Goal: Information Seeking & Learning: Stay updated

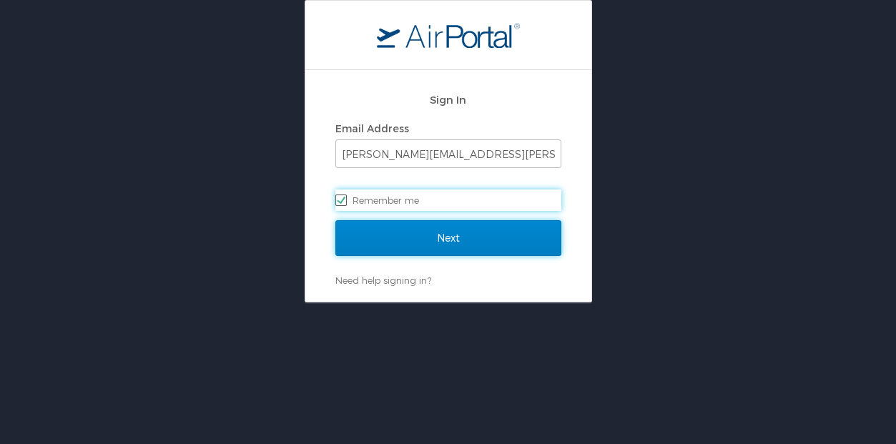
click at [472, 229] on input "Next" at bounding box center [448, 238] width 226 height 36
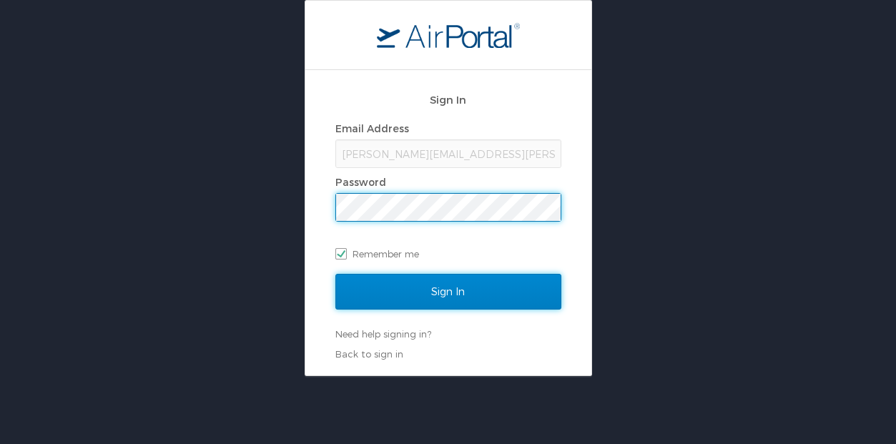
click at [424, 299] on input "Sign In" at bounding box center [448, 292] width 226 height 36
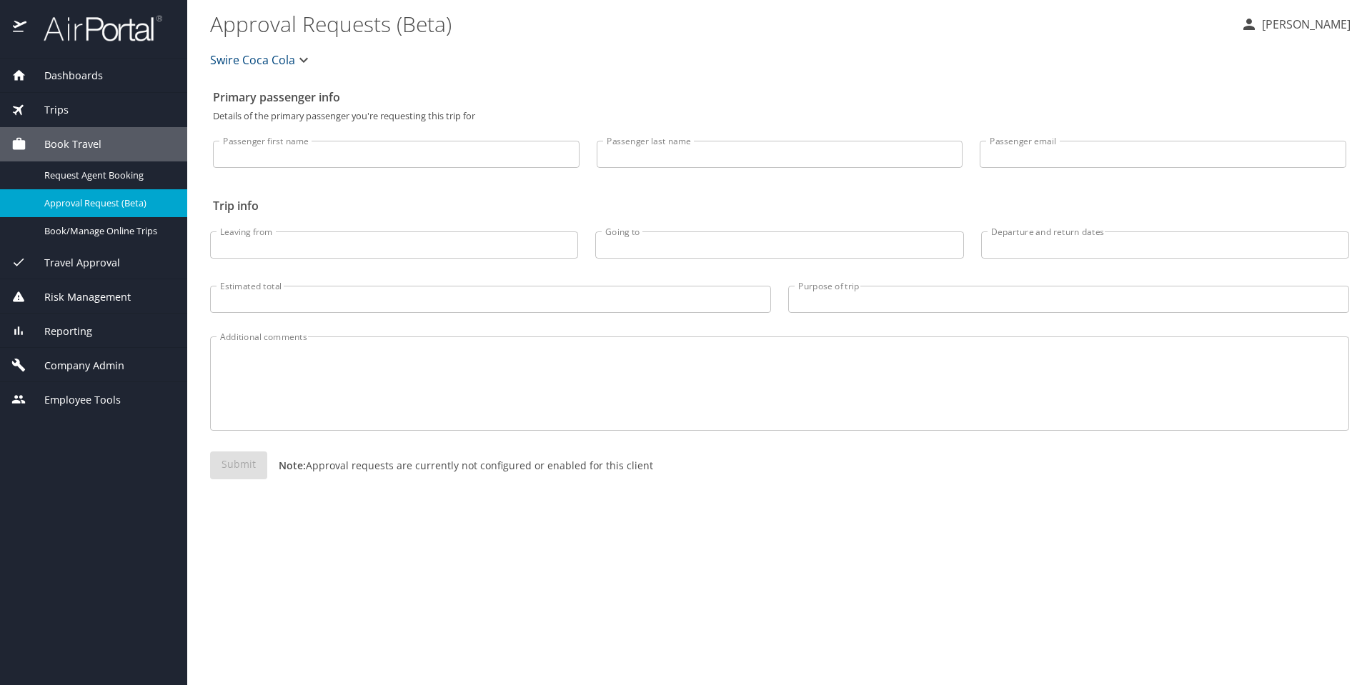
click at [65, 355] on div "Company Admin" at bounding box center [93, 365] width 187 height 34
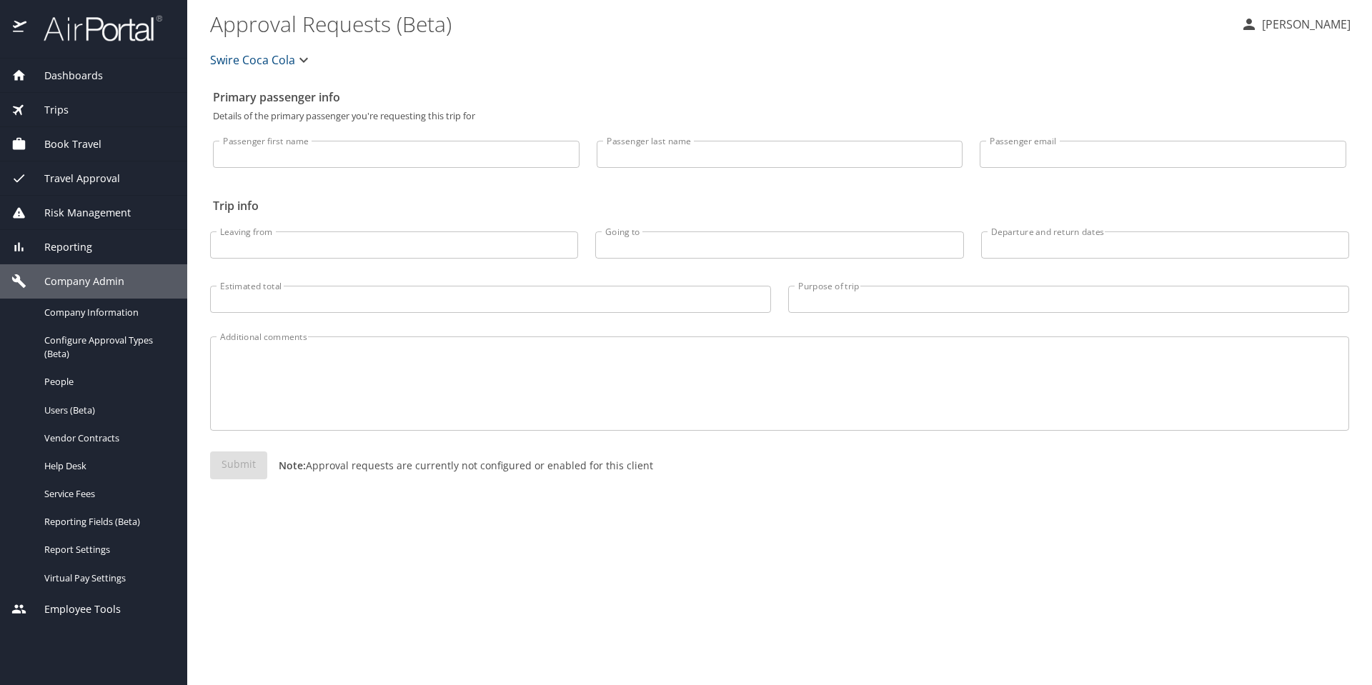
click at [115, 248] on div "Reporting" at bounding box center [93, 247] width 164 height 16
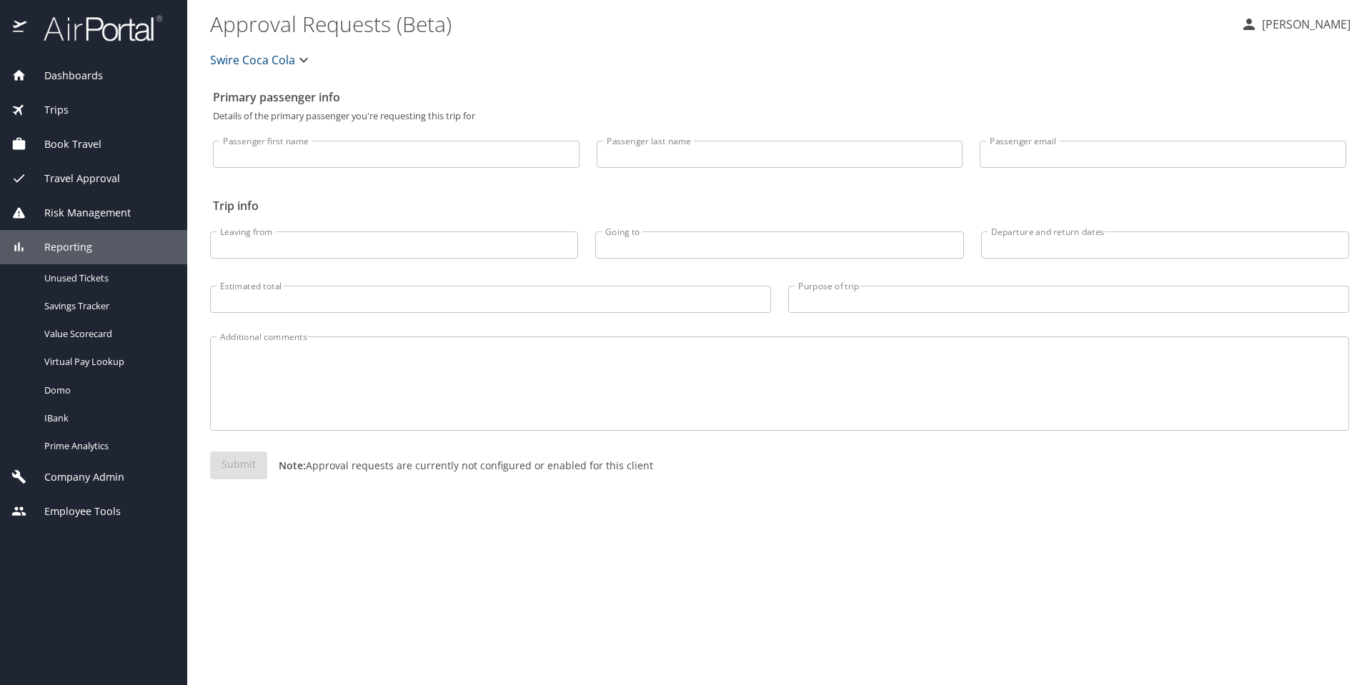
click at [75, 104] on div "Trips" at bounding box center [93, 110] width 164 height 16
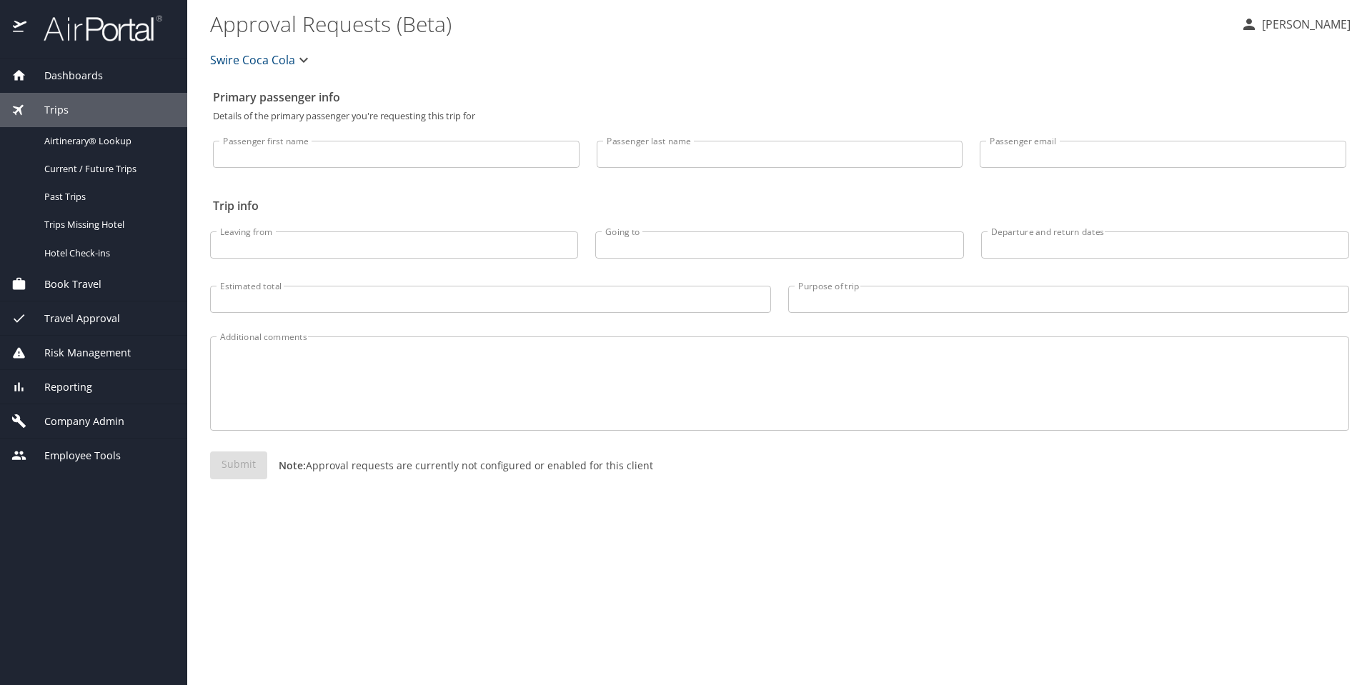
click at [89, 370] on div "Reporting Unused Tickets Savings Tracker Value Scorecard Virtual Pay Lookup Dom…" at bounding box center [93, 387] width 187 height 34
click at [138, 358] on div "Risk Management" at bounding box center [93, 353] width 164 height 16
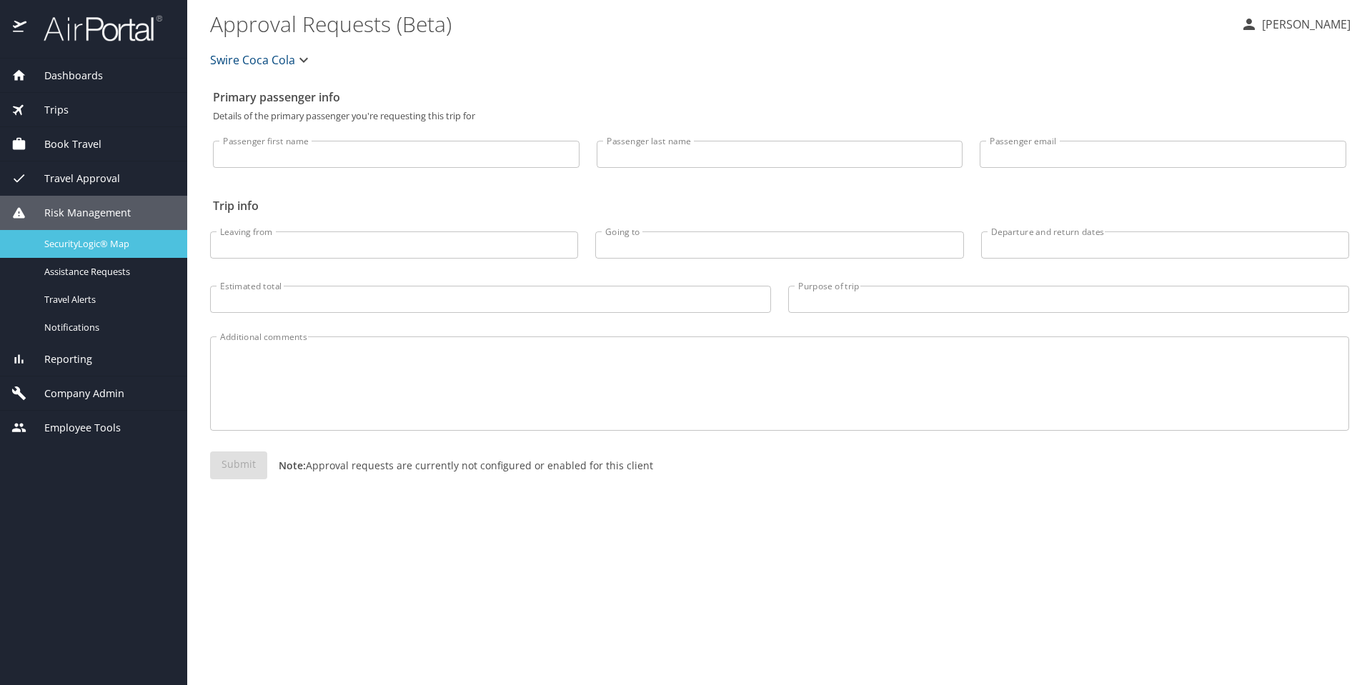
click at [81, 244] on span "SecurityLogic® Map" at bounding box center [107, 244] width 126 height 14
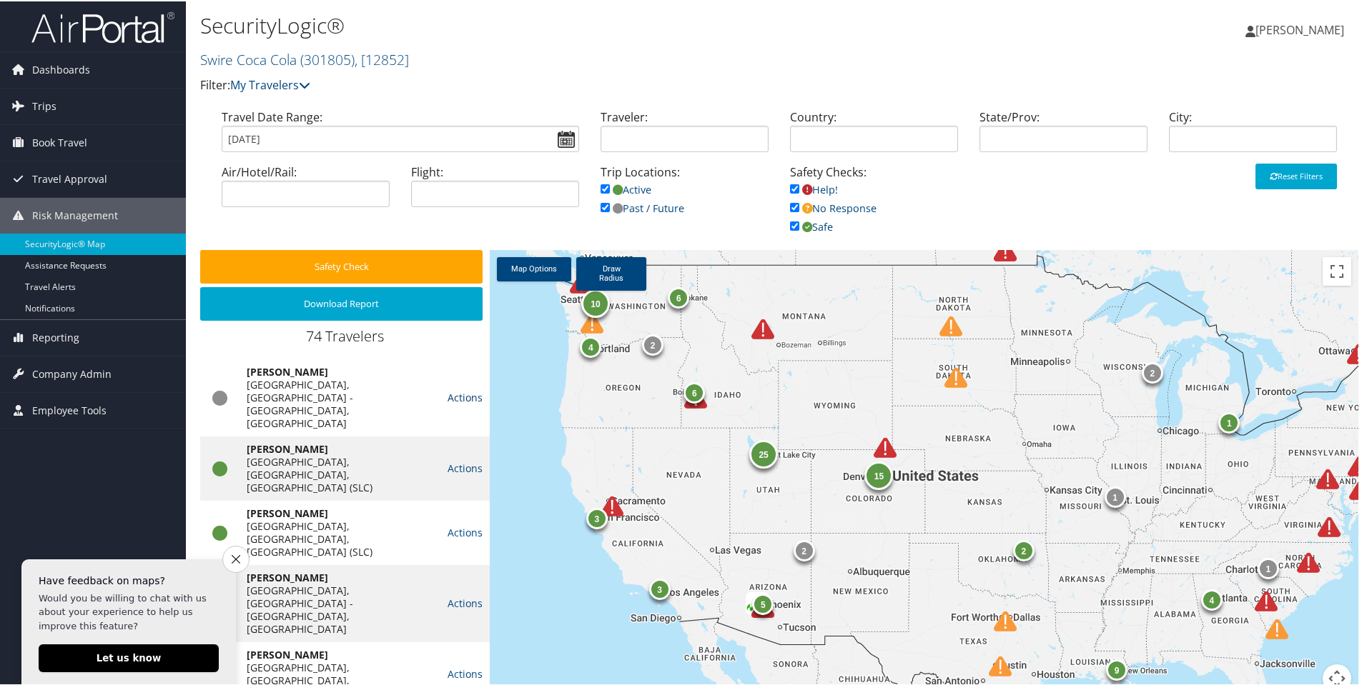
click at [457, 390] on link "Actions" at bounding box center [464, 397] width 35 height 14
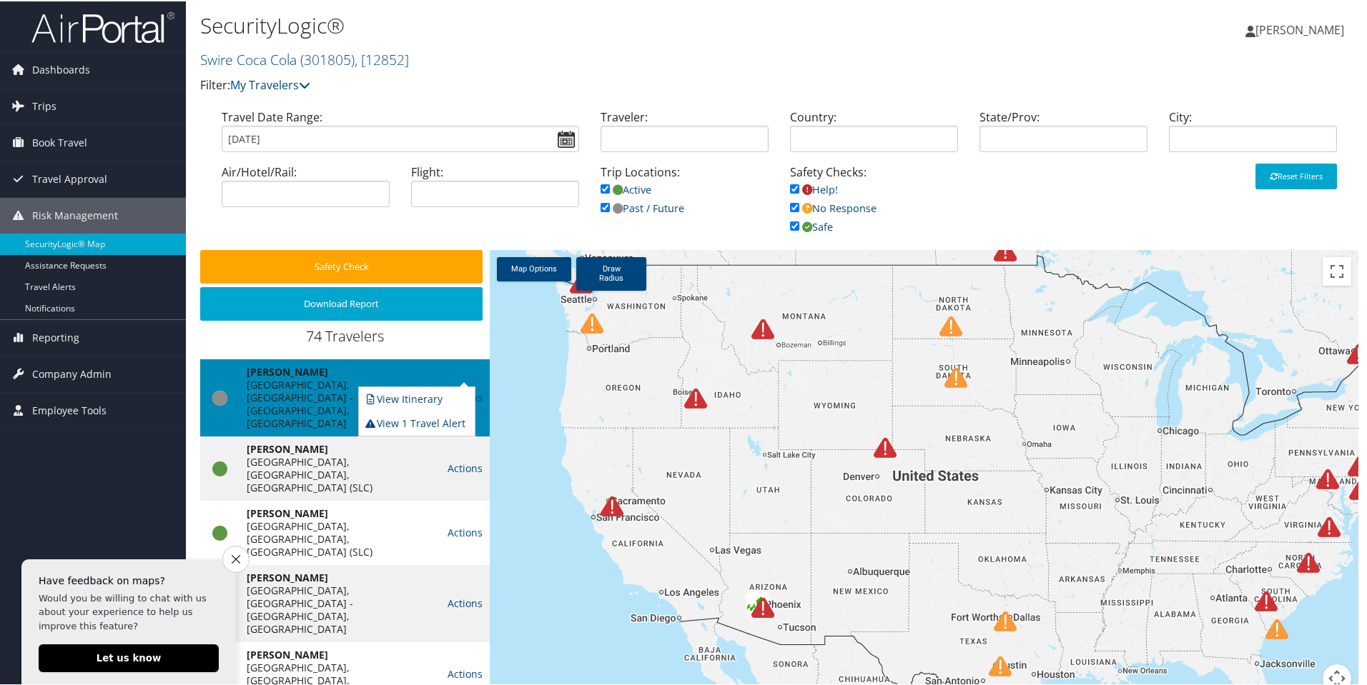
click at [541, 447] on div at bounding box center [924, 479] width 868 height 460
click at [882, 447] on img at bounding box center [884, 446] width 23 height 23
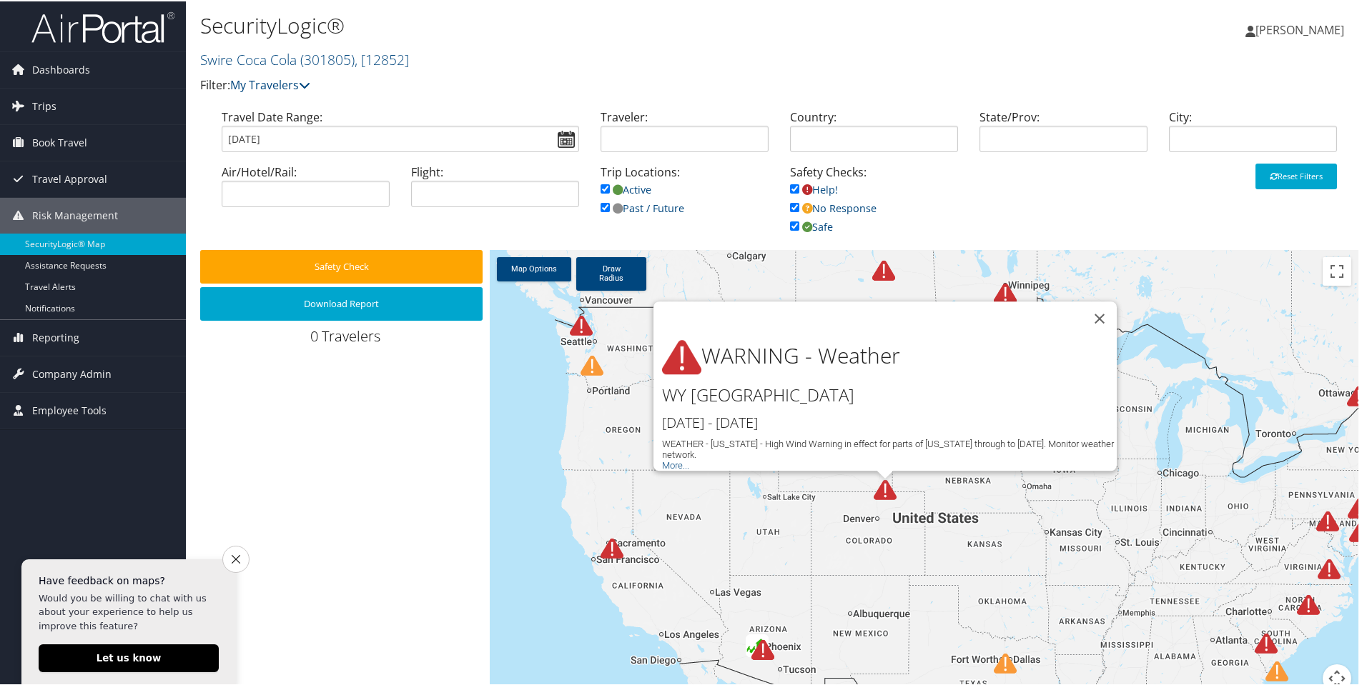
click at [573, 331] on img at bounding box center [581, 324] width 23 height 23
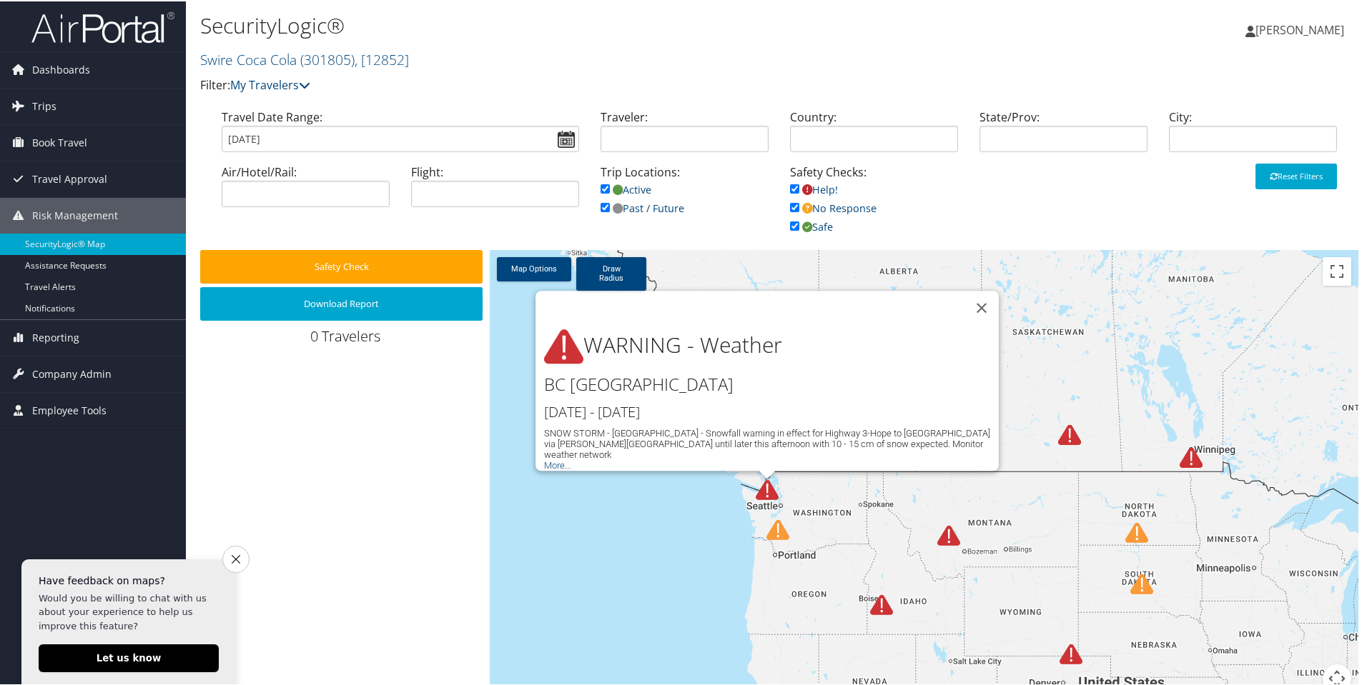
click at [771, 514] on div at bounding box center [775, 496] width 39 height 39
click at [778, 531] on img at bounding box center [777, 529] width 23 height 23
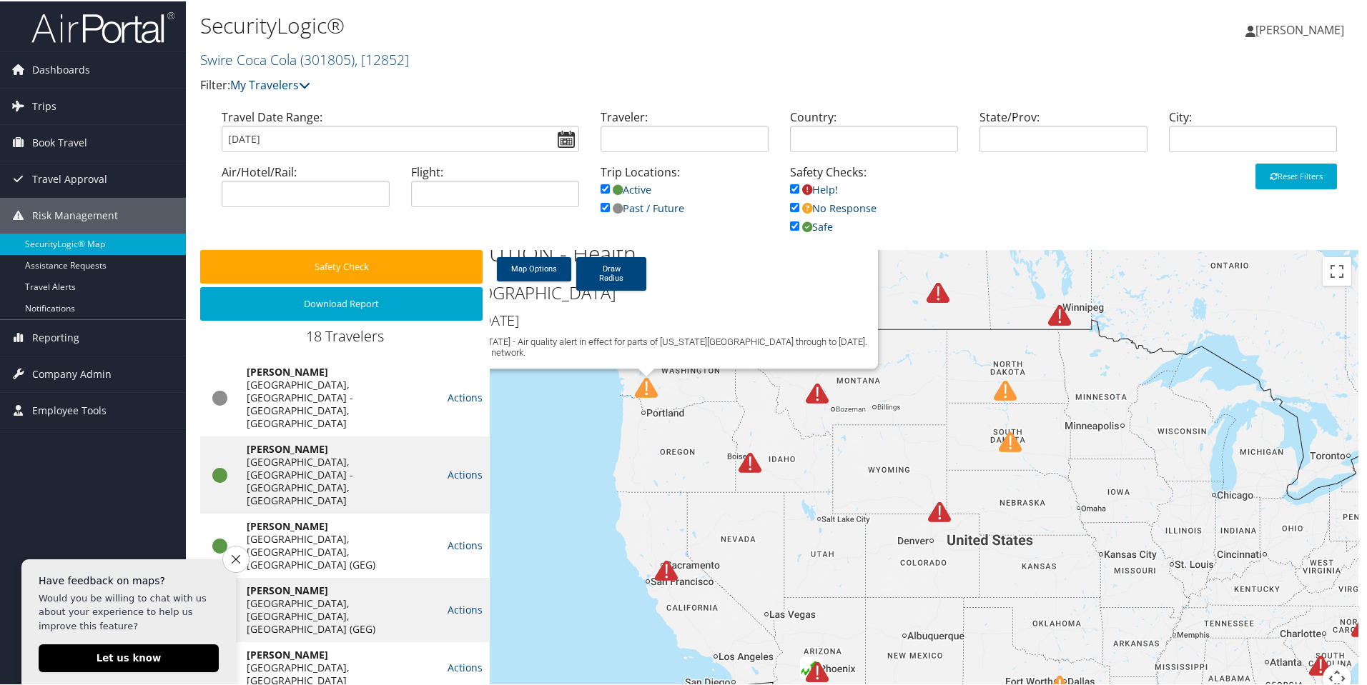
drag, startPoint x: 1029, startPoint y: 610, endPoint x: 1037, endPoint y: 432, distance: 178.2
click at [895, 463] on div "CAUTION - Health WA UNITED STATES Oct 10th - Oct 13th HEALTH - Washington - Air…" at bounding box center [924, 479] width 868 height 460
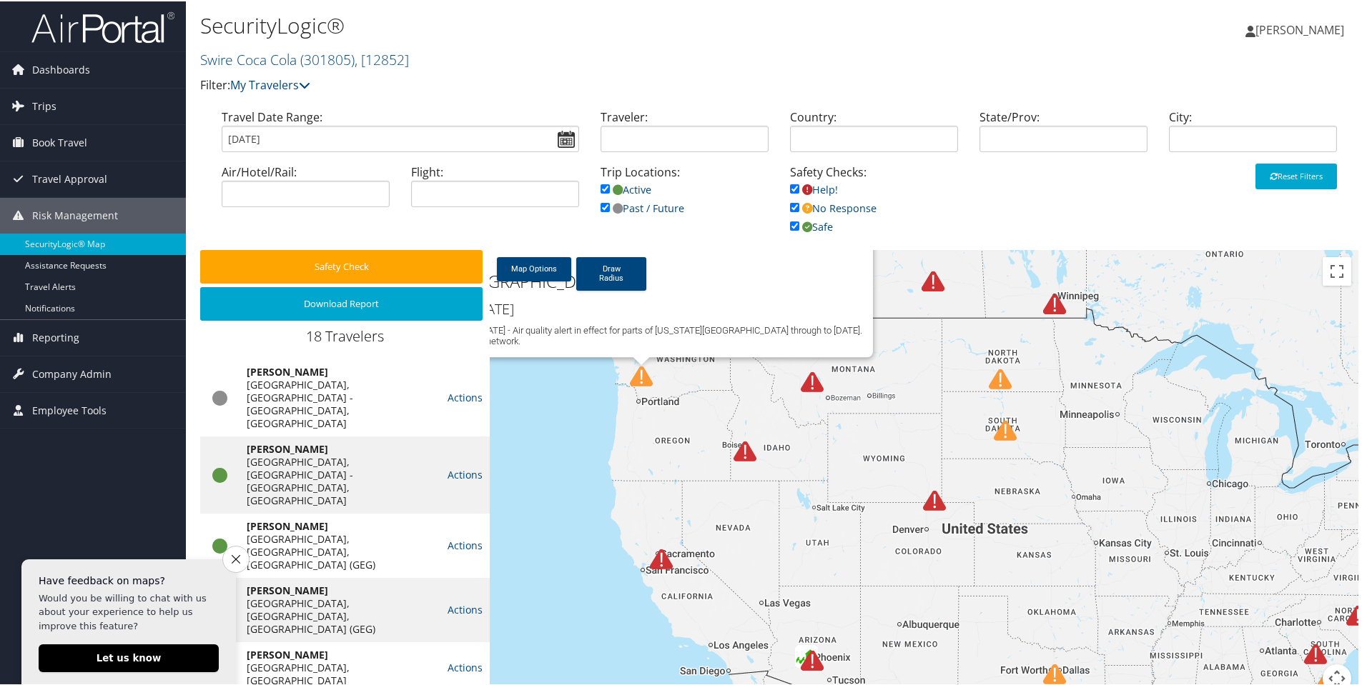
click at [1001, 418] on img at bounding box center [1005, 429] width 23 height 23
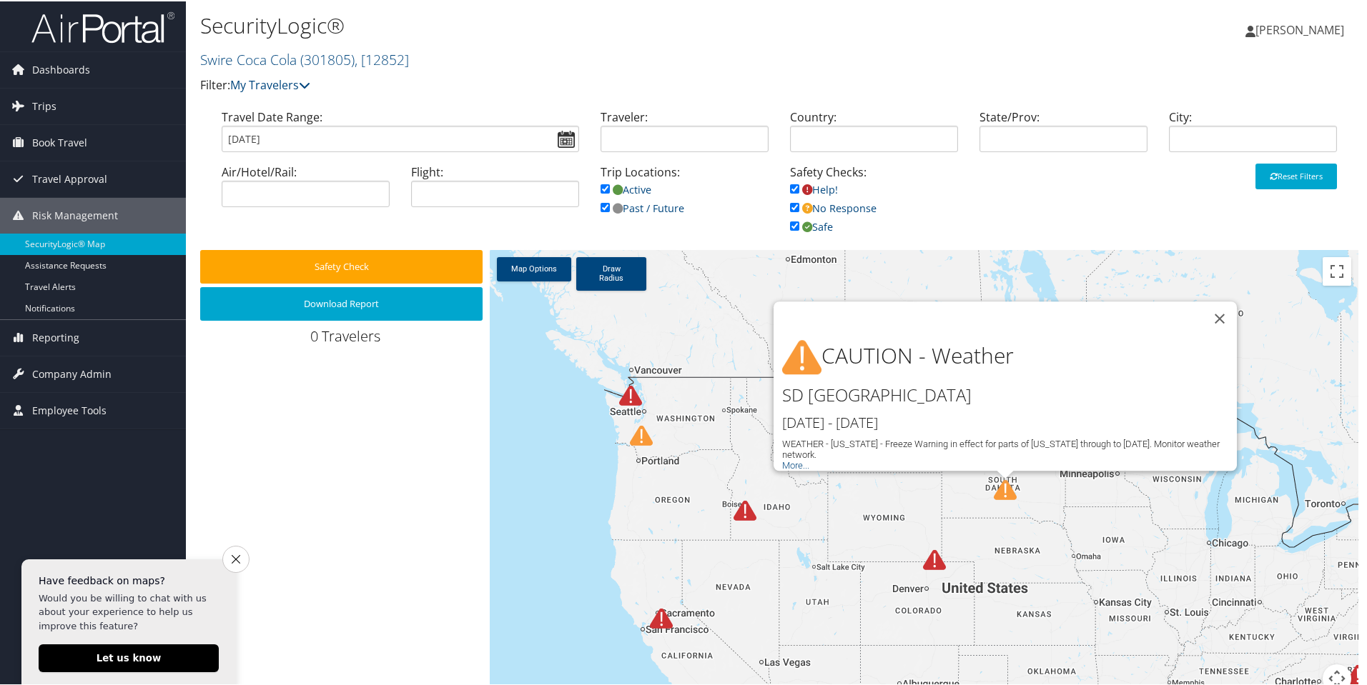
click at [938, 496] on div "CAUTION - Weather SD UNITED STATES Oct 12th - Oct 13th WEATHER - South Dakota -…" at bounding box center [924, 479] width 868 height 460
click at [738, 516] on img at bounding box center [744, 509] width 23 height 23
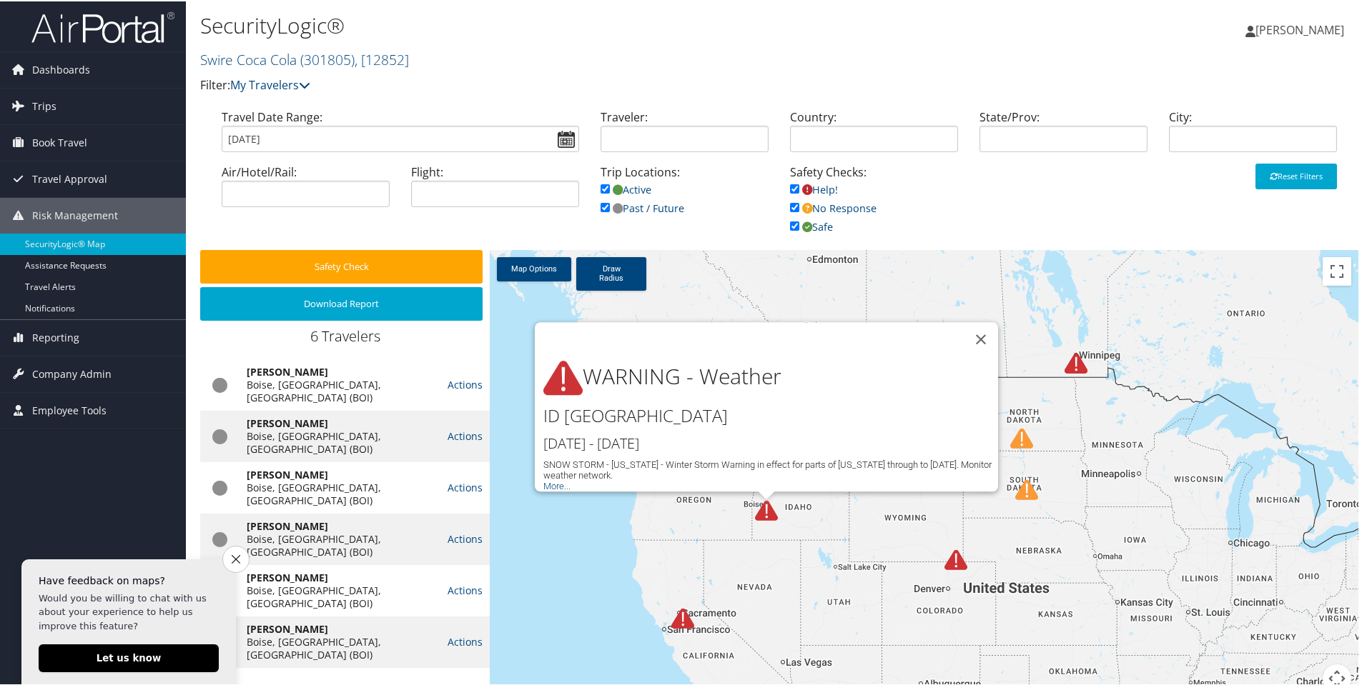
click at [684, 631] on div at bounding box center [690, 625] width 39 height 39
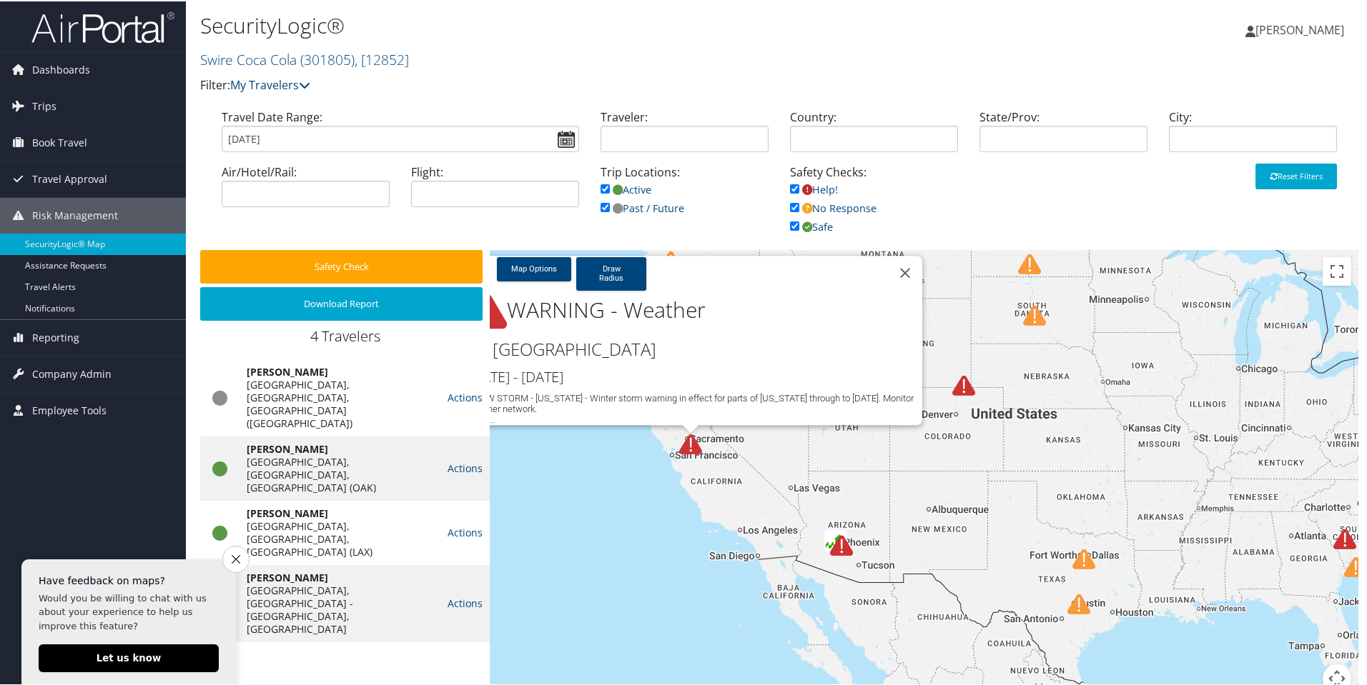
drag, startPoint x: 937, startPoint y: 650, endPoint x: 841, endPoint y: 422, distance: 247.6
click at [841, 422] on div "WARNING - Weather CA UNITED STATES Oct 12th - Oct 15th SNOW STORM - California …" at bounding box center [924, 479] width 868 height 460
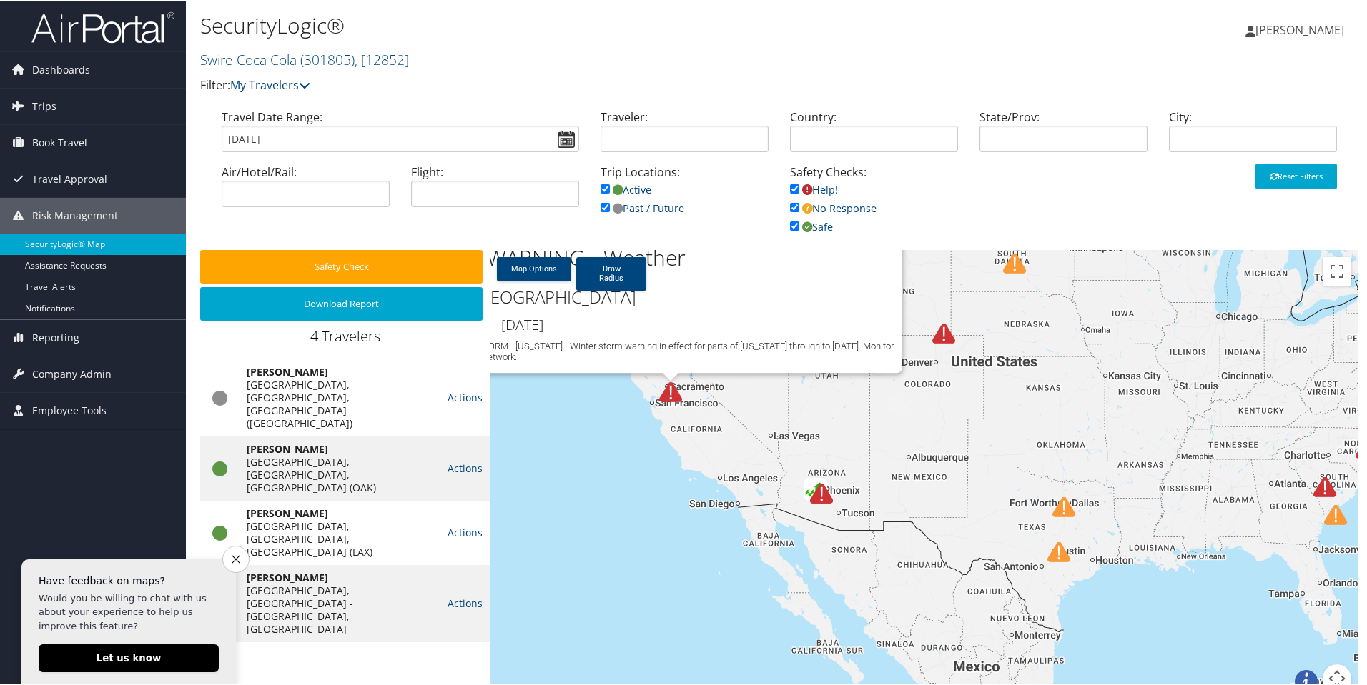
click at [818, 497] on img at bounding box center [821, 492] width 23 height 23
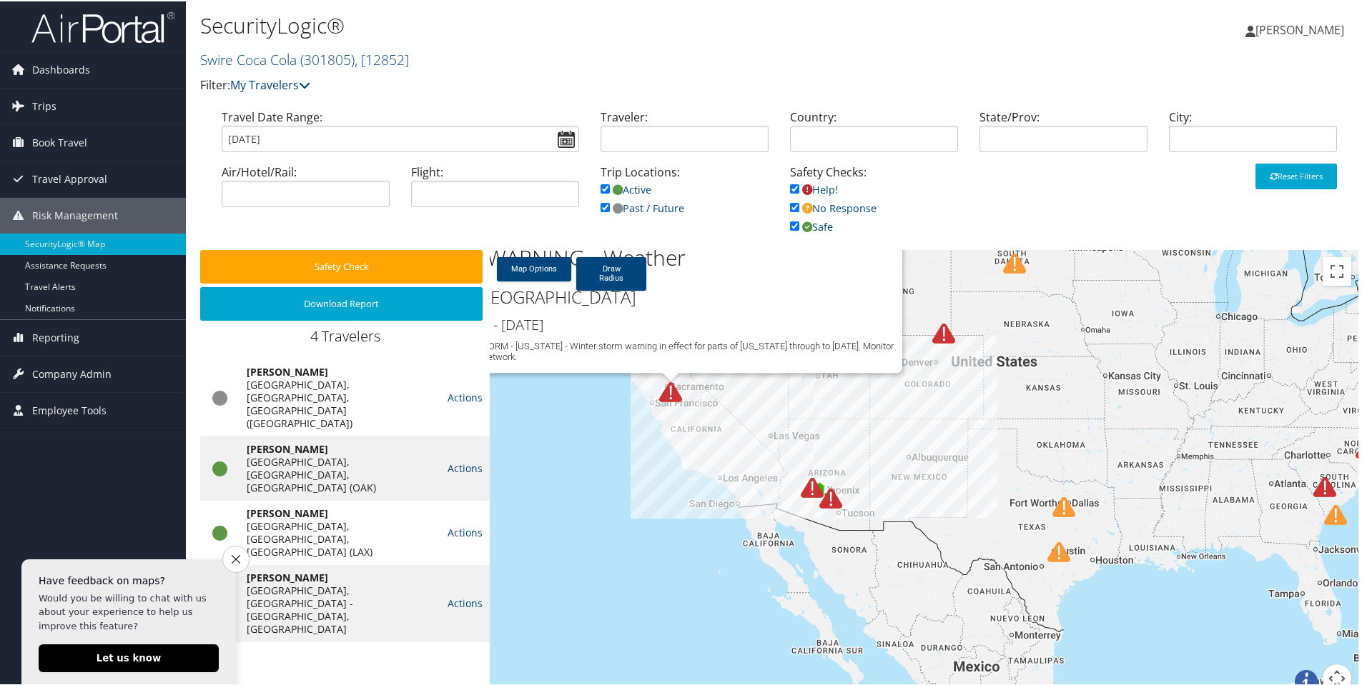
click at [818, 482] on img at bounding box center [812, 486] width 23 height 23
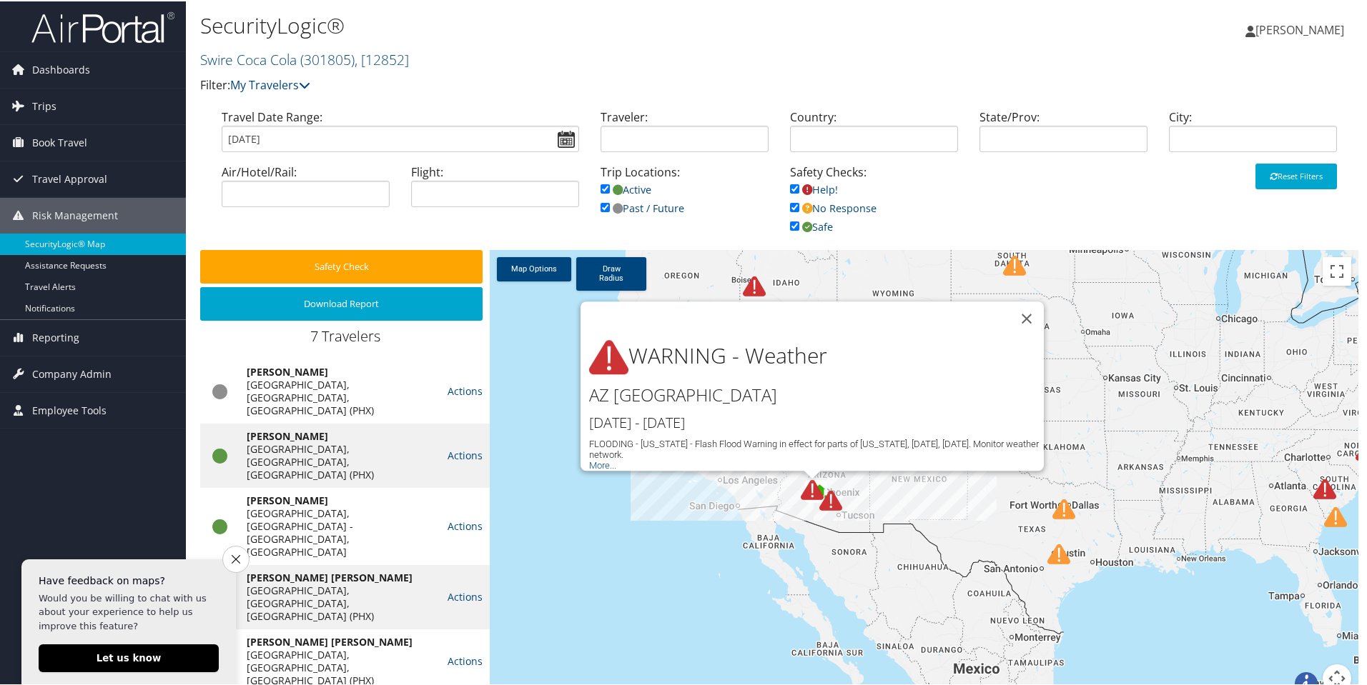
click at [828, 480] on div at bounding box center [820, 496] width 39 height 39
click at [1021, 310] on button "Close" at bounding box center [1026, 317] width 34 height 34
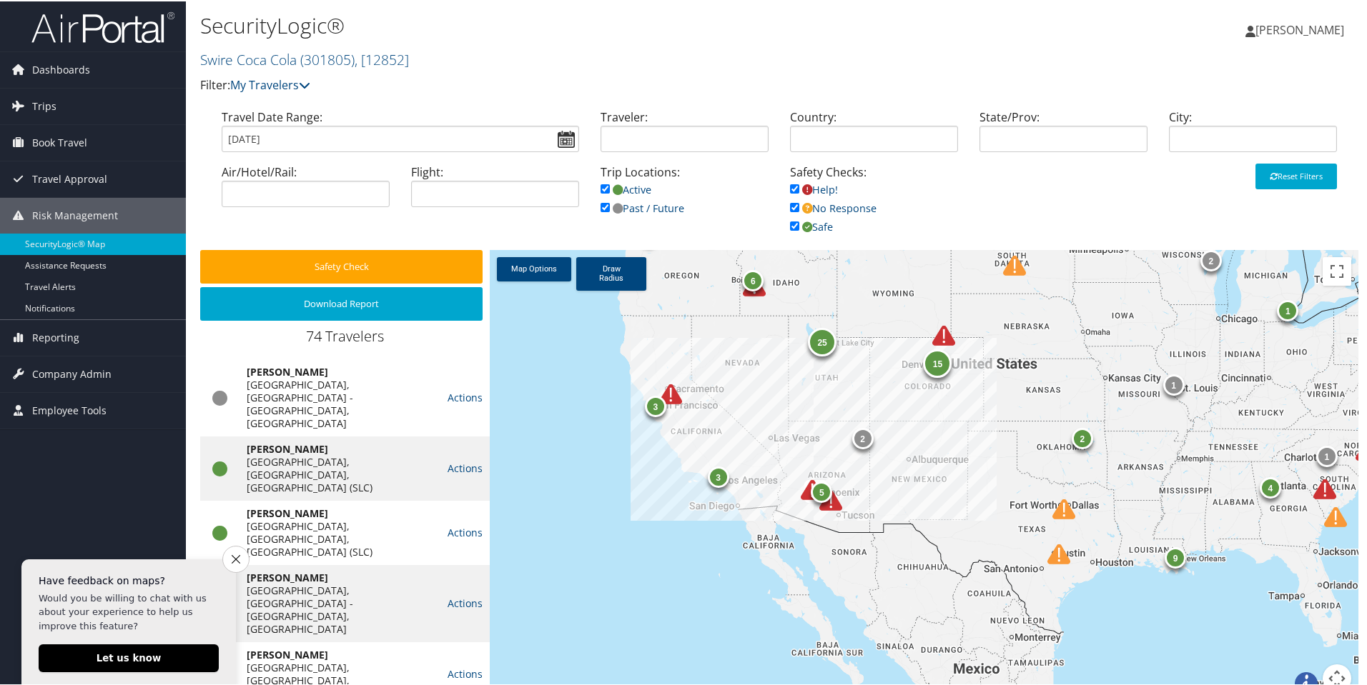
click at [803, 482] on img at bounding box center [812, 488] width 23 height 23
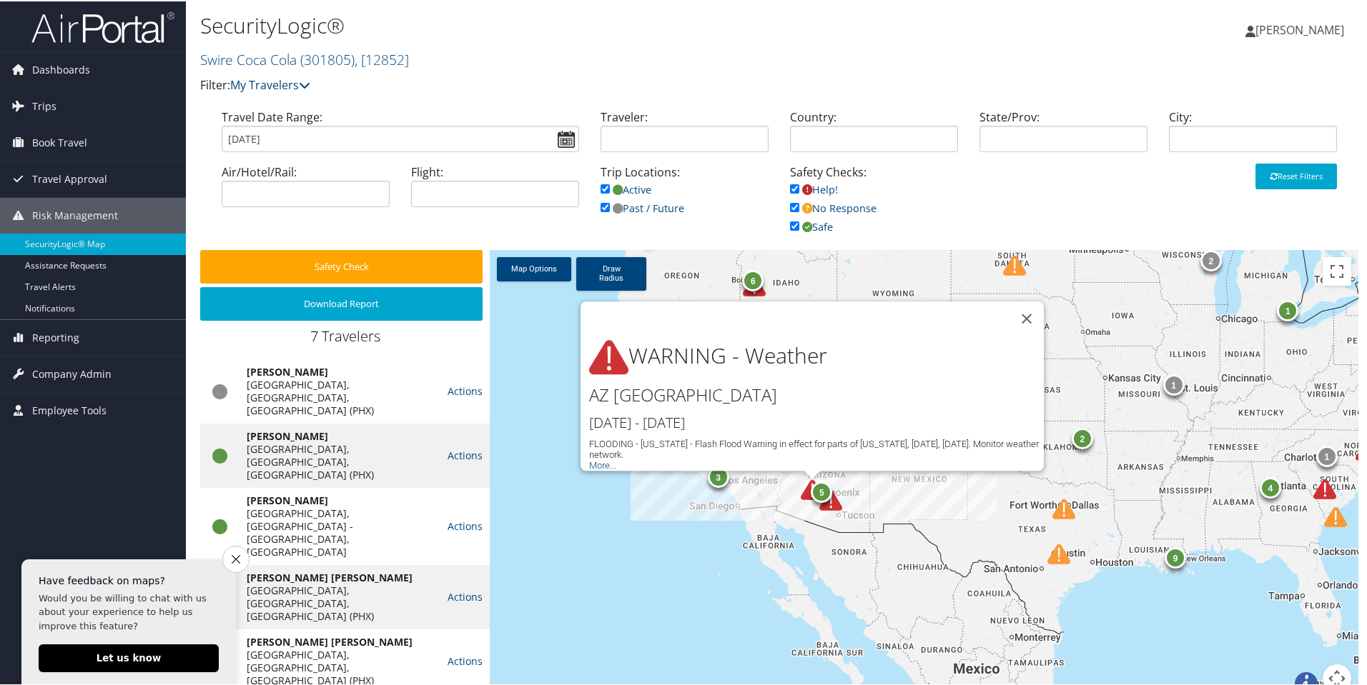
click at [821, 493] on img at bounding box center [830, 499] width 23 height 23
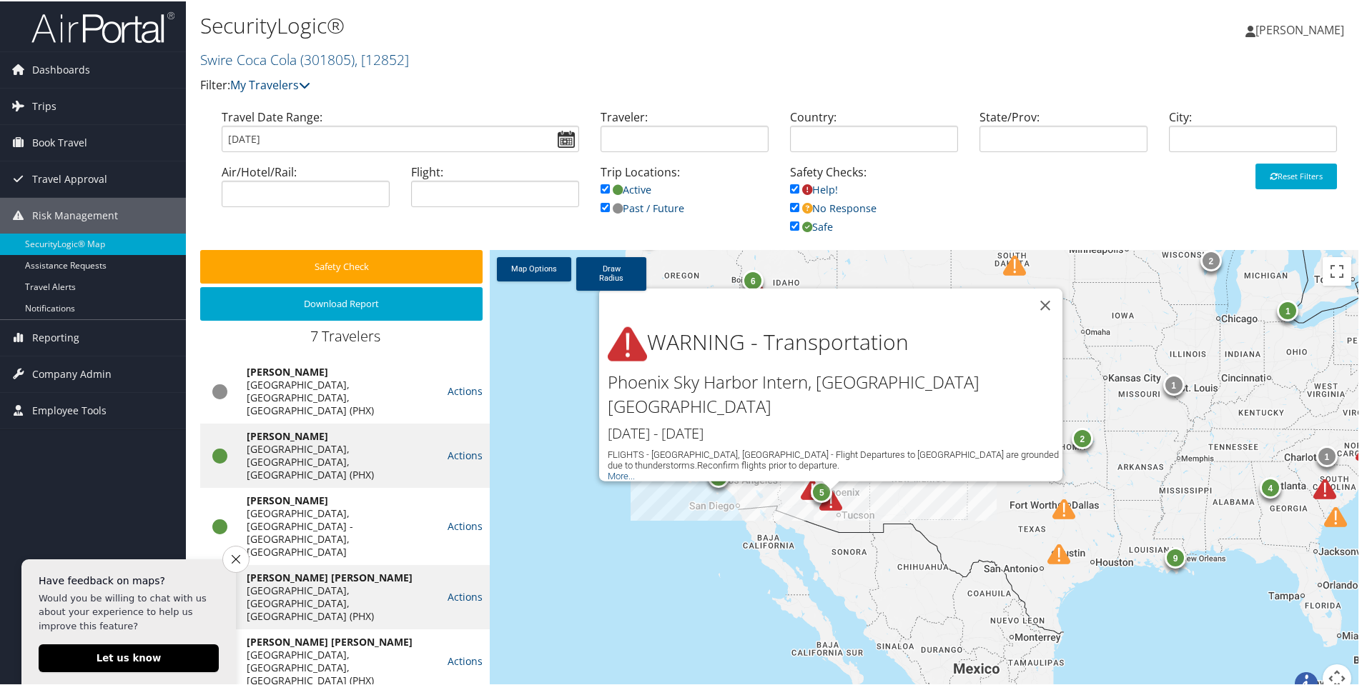
click at [823, 495] on img at bounding box center [830, 499] width 23 height 23
click at [146, 262] on link "Assistance Requests" at bounding box center [93, 264] width 186 height 21
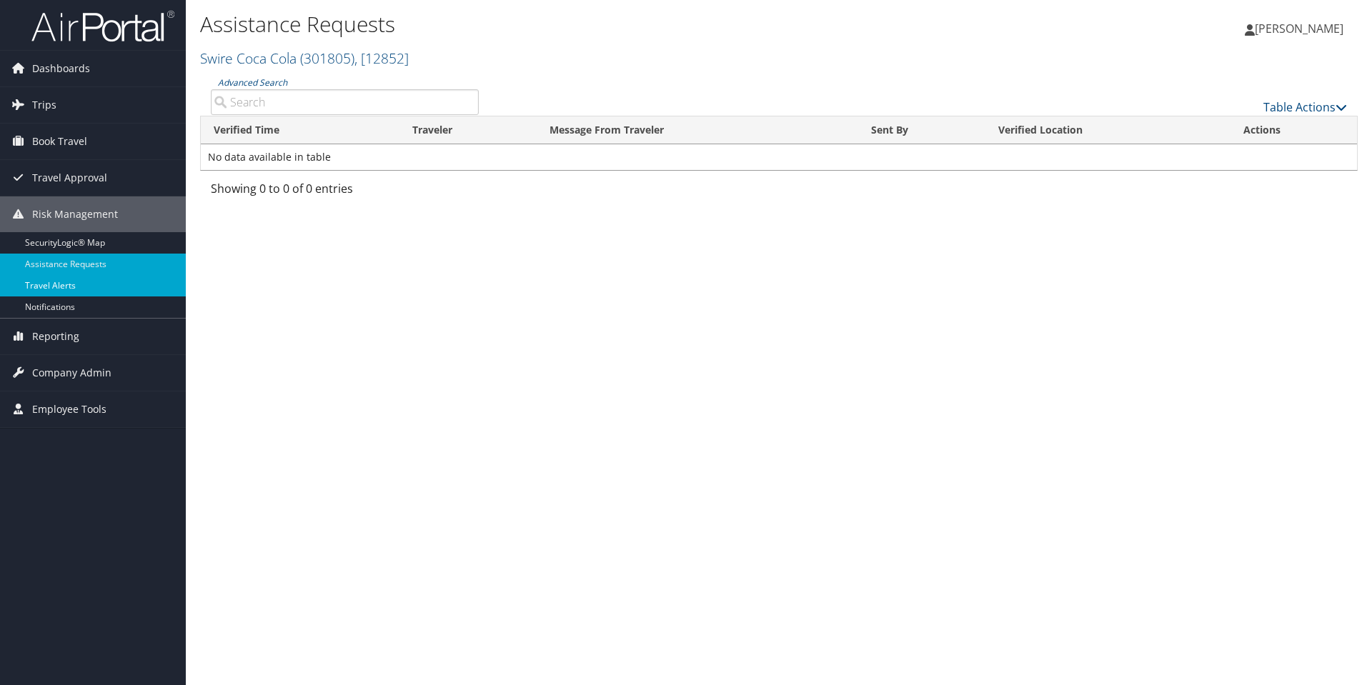
click at [137, 282] on link "Travel Alerts" at bounding box center [93, 285] width 186 height 21
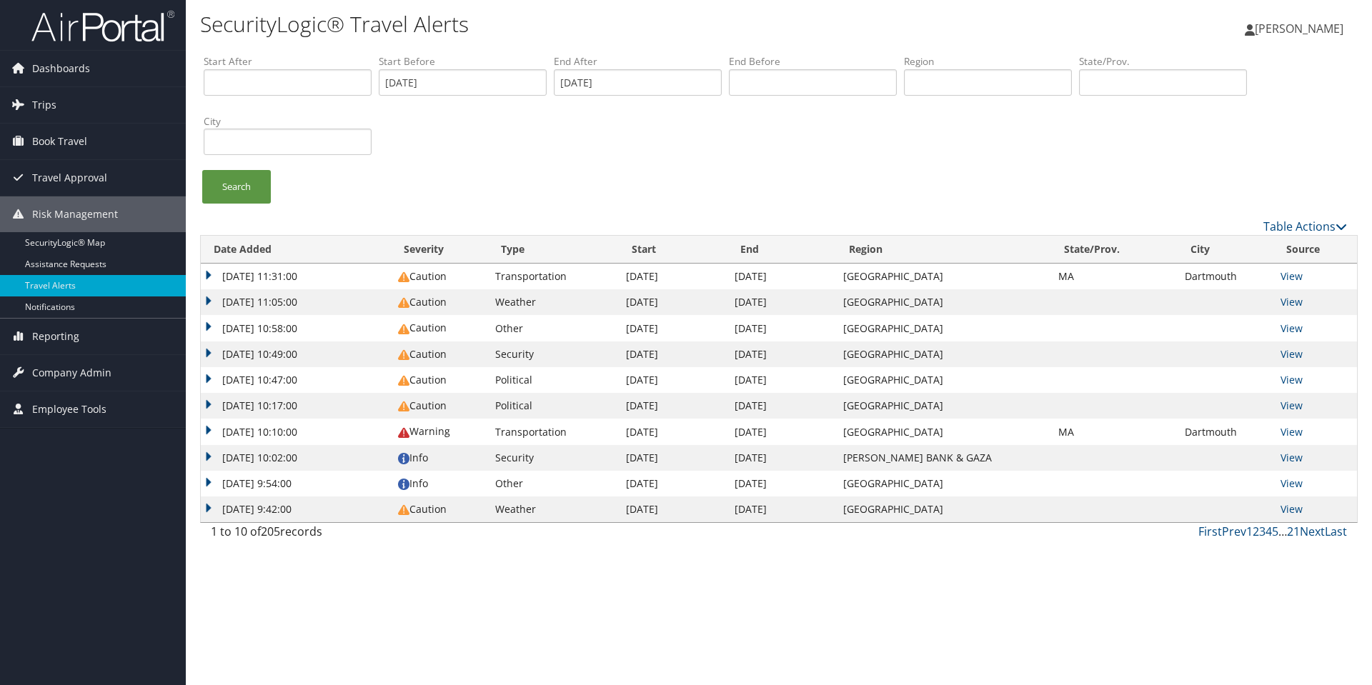
click at [536, 284] on td "Transportation" at bounding box center [553, 277] width 131 height 26
click at [207, 275] on td "[DATE] 11:31:00" at bounding box center [296, 277] width 190 height 26
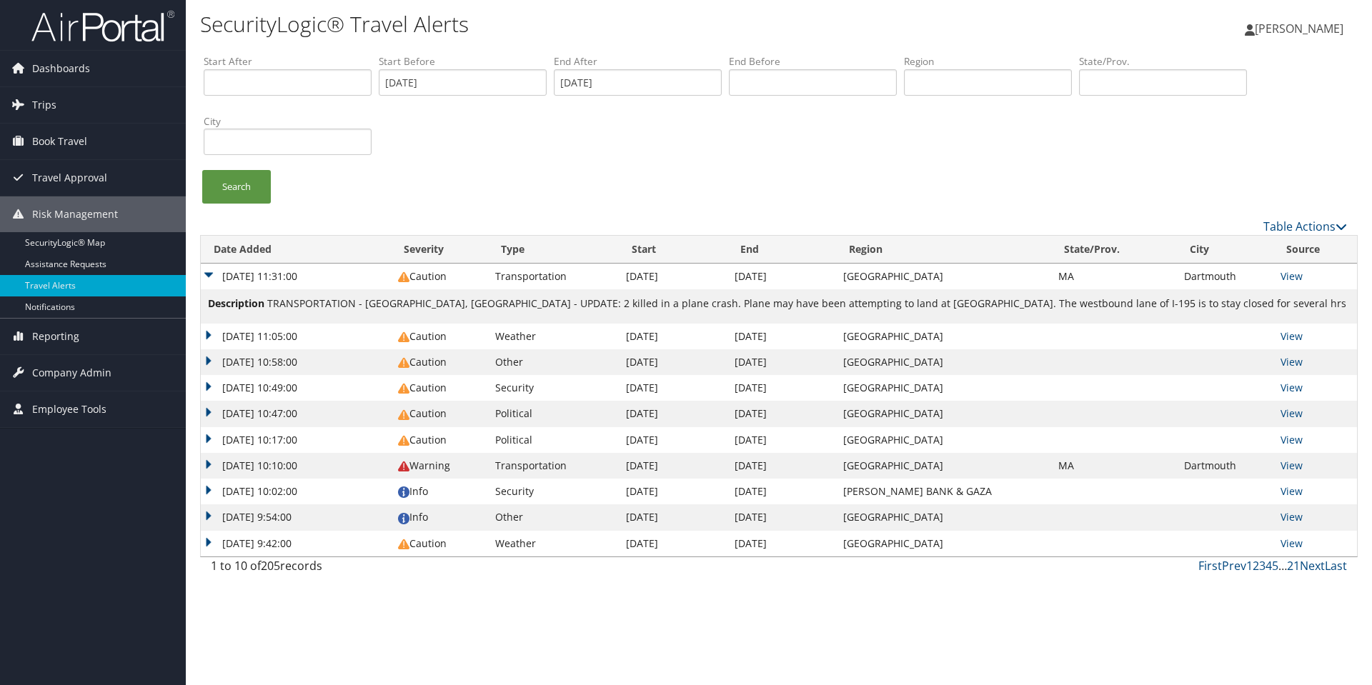
click at [207, 357] on td "[DATE] 10:58:00" at bounding box center [296, 363] width 190 height 26
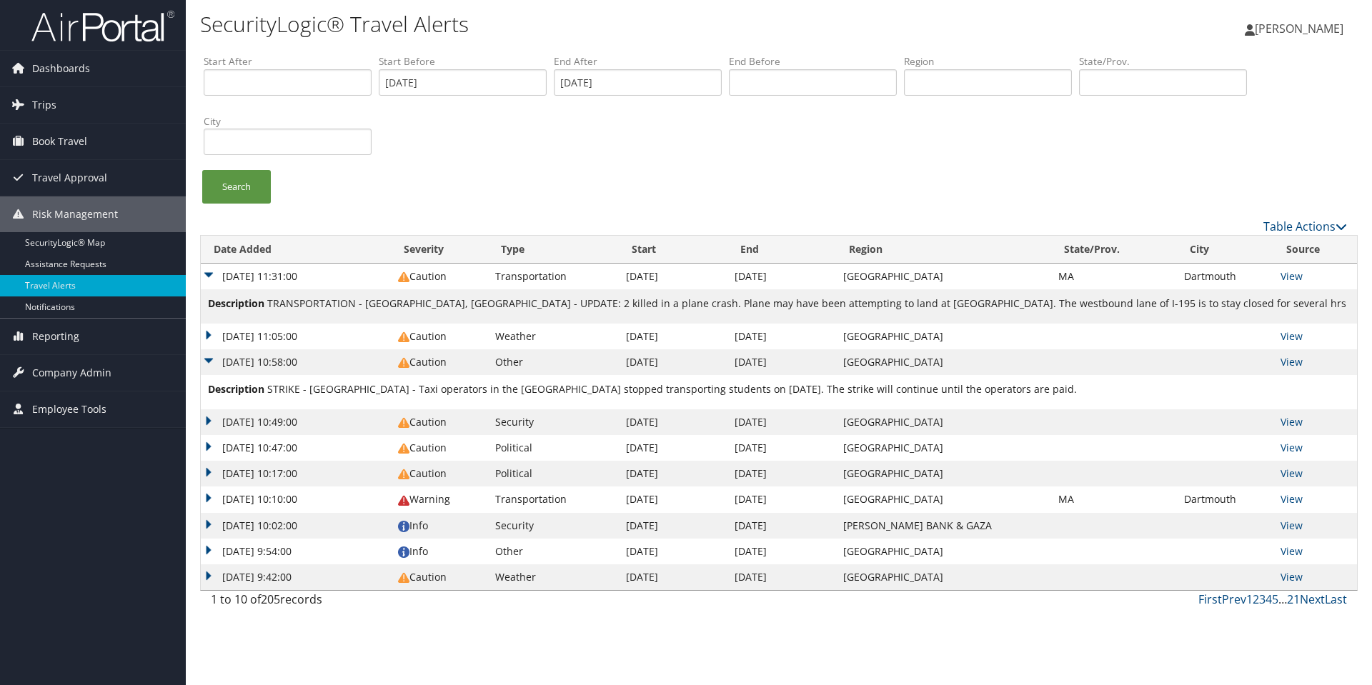
click at [199, 441] on div "SecurityLogic® Travel Alerts Madelynn Corniola Madelynn Corniola My Settings Tr…" at bounding box center [779, 342] width 1187 height 685
click at [209, 454] on td "[DATE] 10:47:00" at bounding box center [296, 448] width 190 height 26
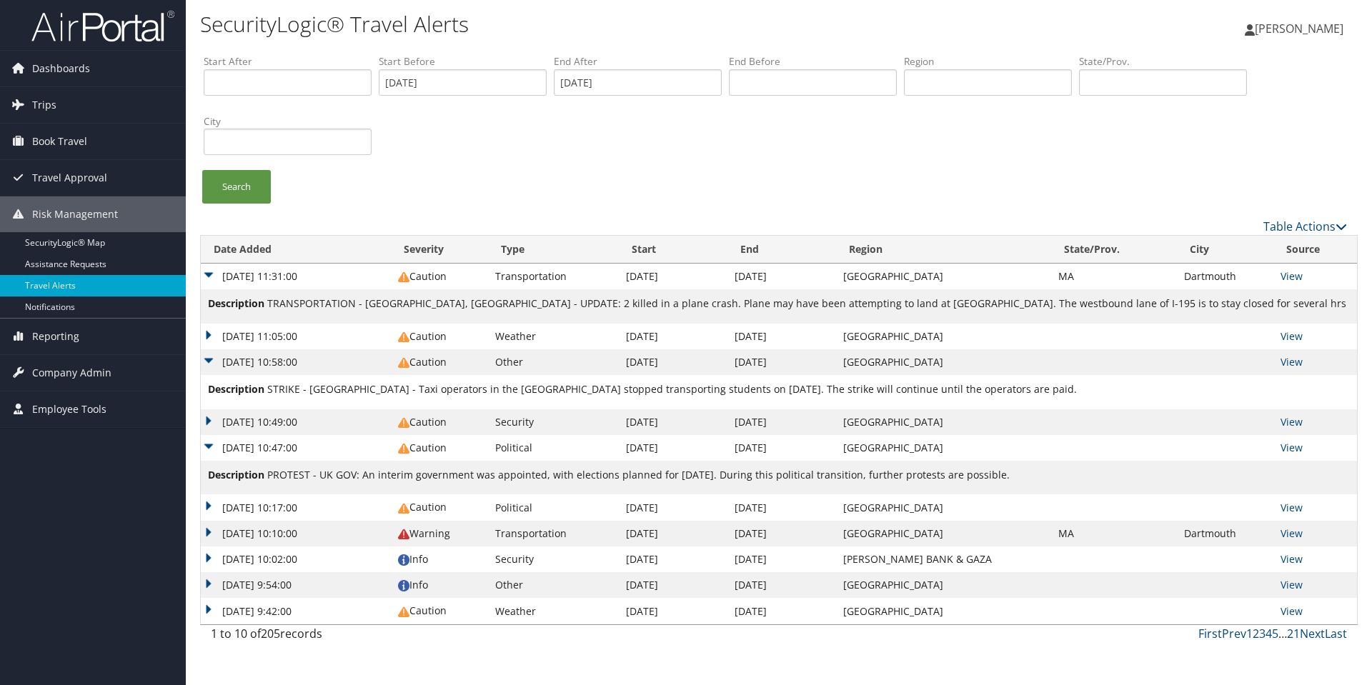
click at [204, 417] on td "[DATE] 10:49:00" at bounding box center [296, 423] width 190 height 26
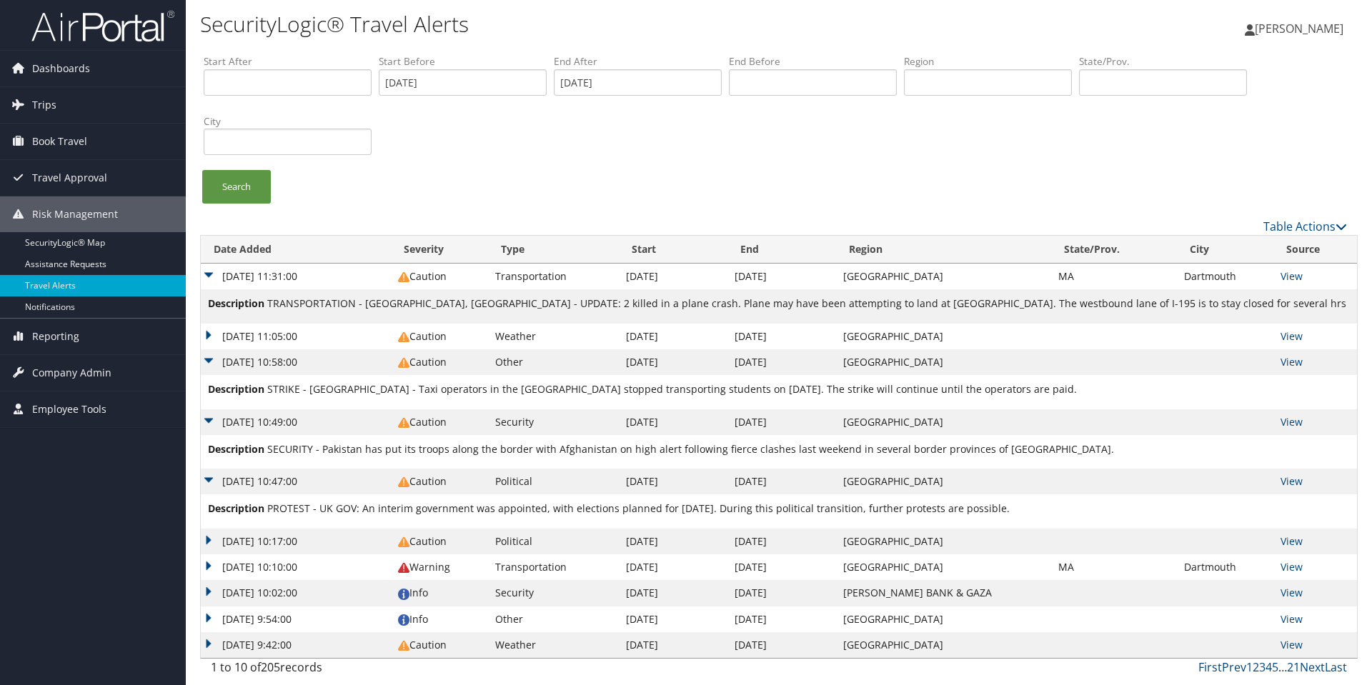
click at [213, 563] on td "[DATE] 10:10:00" at bounding box center [296, 568] width 190 height 26
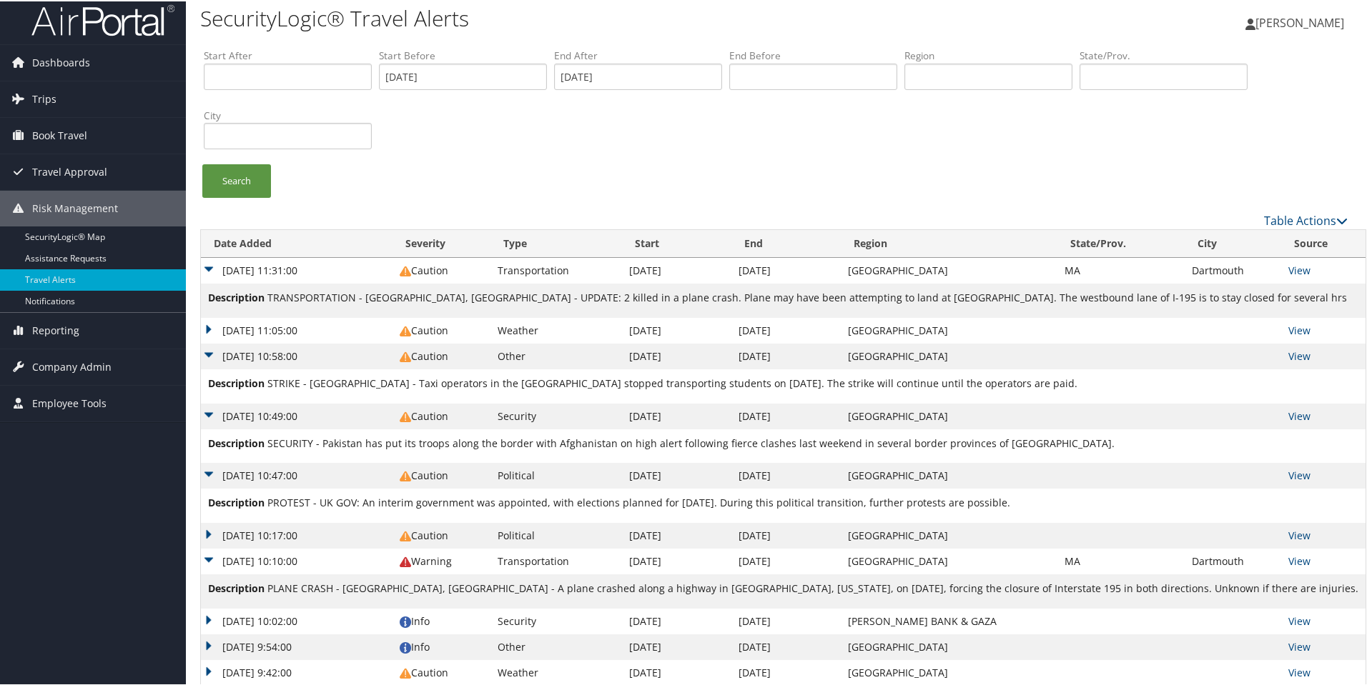
scroll to position [31, 0]
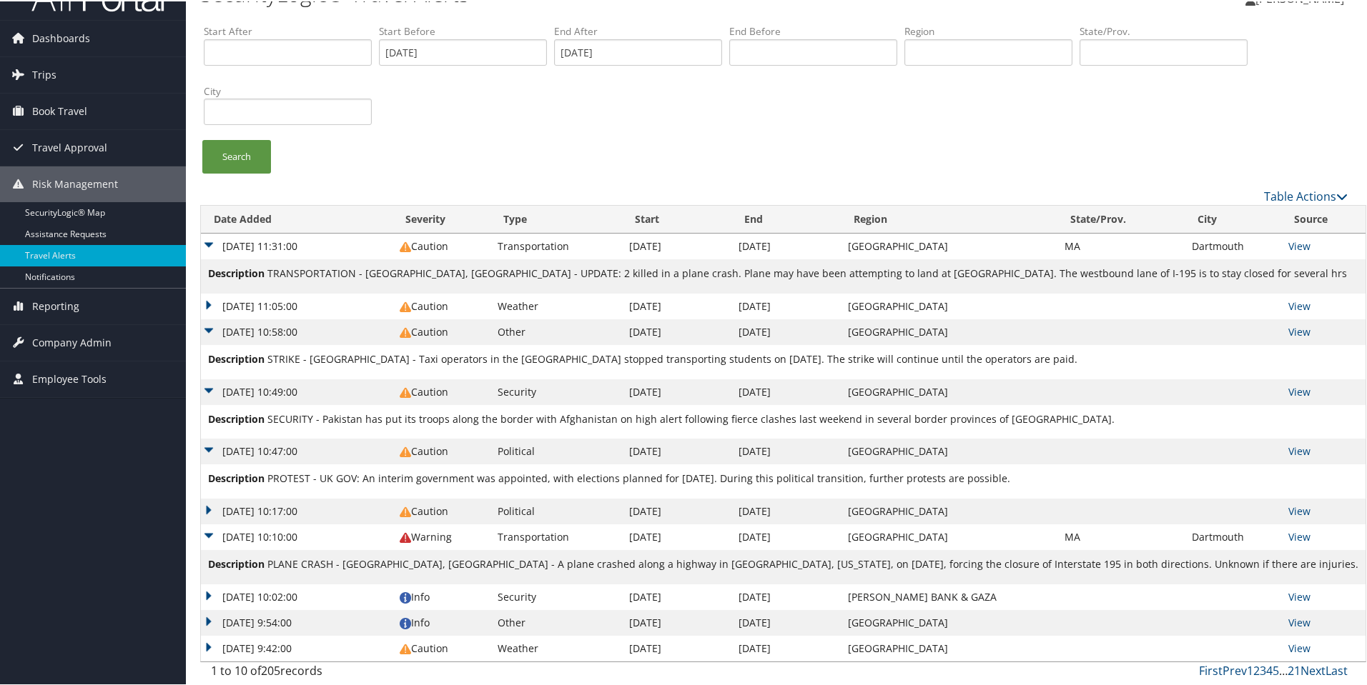
click at [204, 593] on td "[DATE] 10:02:00" at bounding box center [297, 596] width 192 height 26
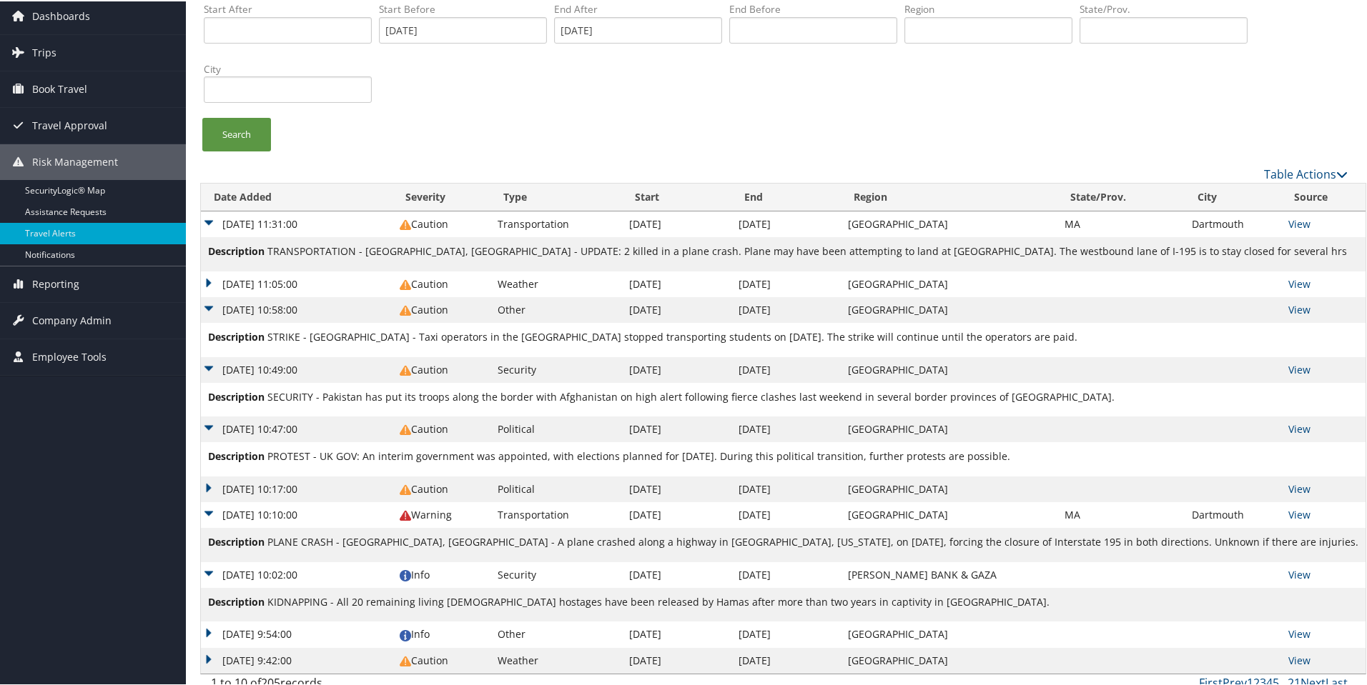
scroll to position [66, 0]
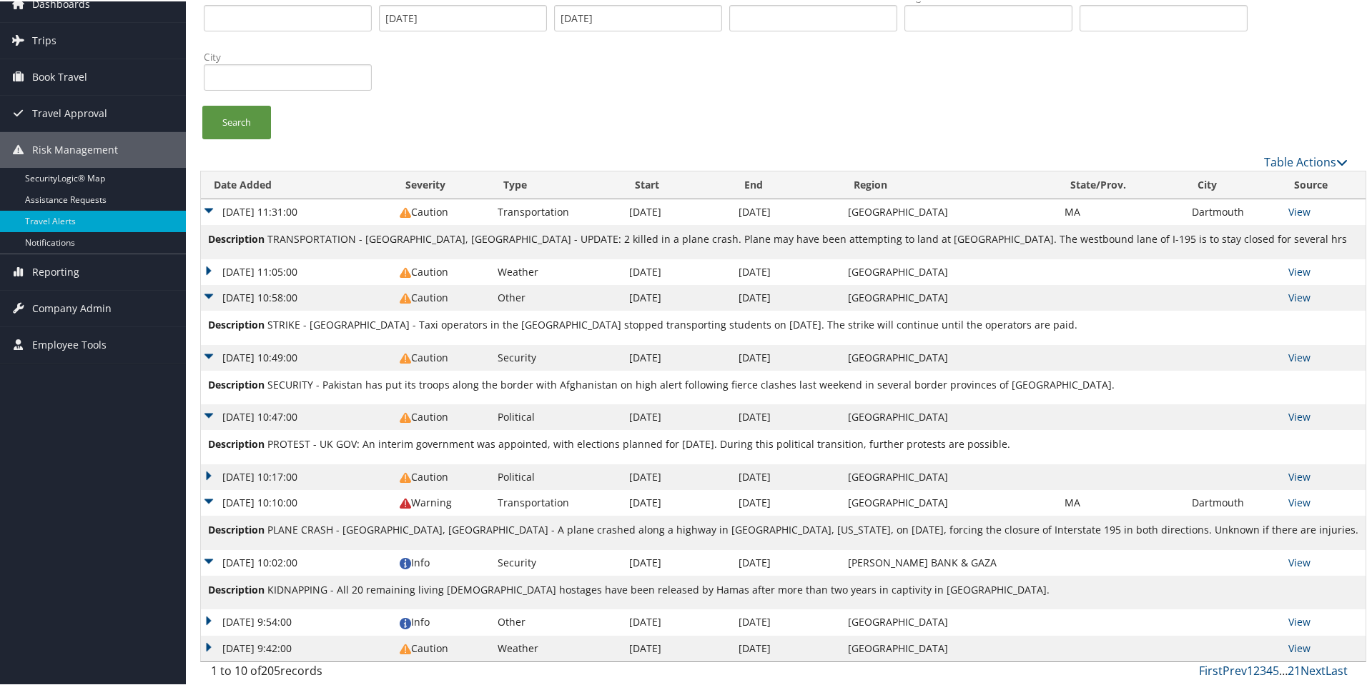
click at [209, 620] on td "[DATE] 9:54:00" at bounding box center [297, 621] width 192 height 26
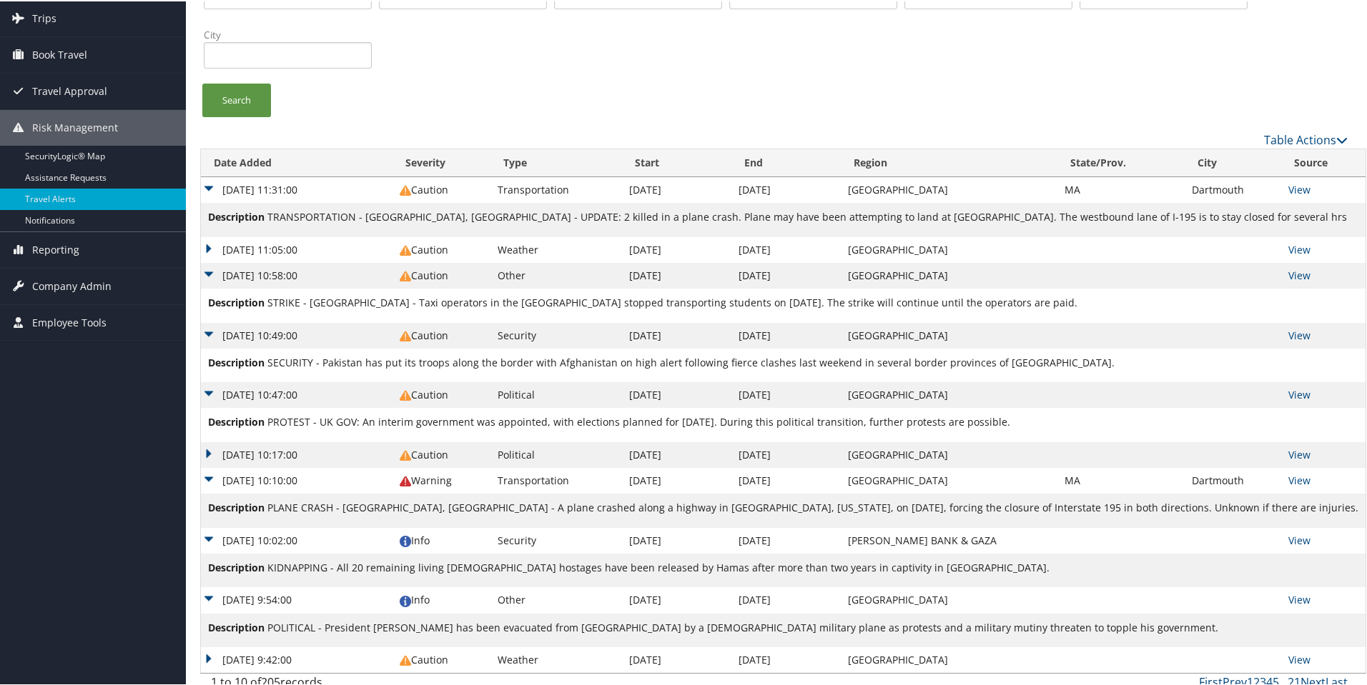
scroll to position [99, 0]
